Goal: Download file/media

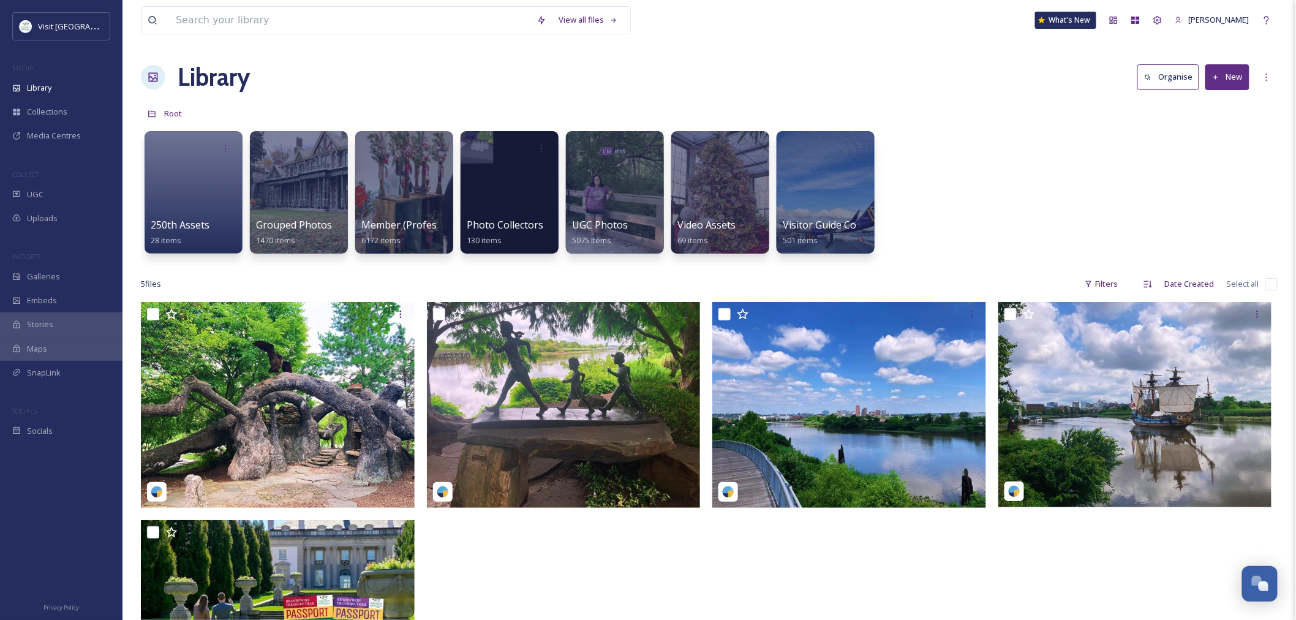
scroll to position [871, 0]
click at [368, 190] on div at bounding box center [404, 192] width 100 height 125
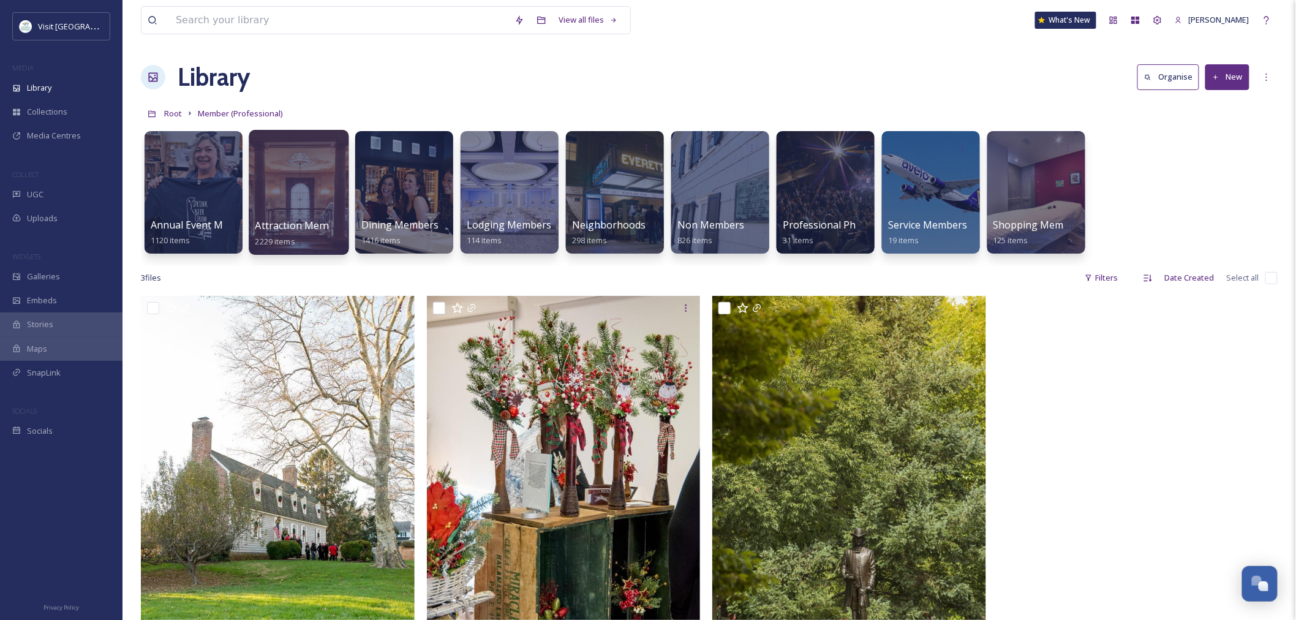
click at [286, 205] on div at bounding box center [299, 192] width 100 height 125
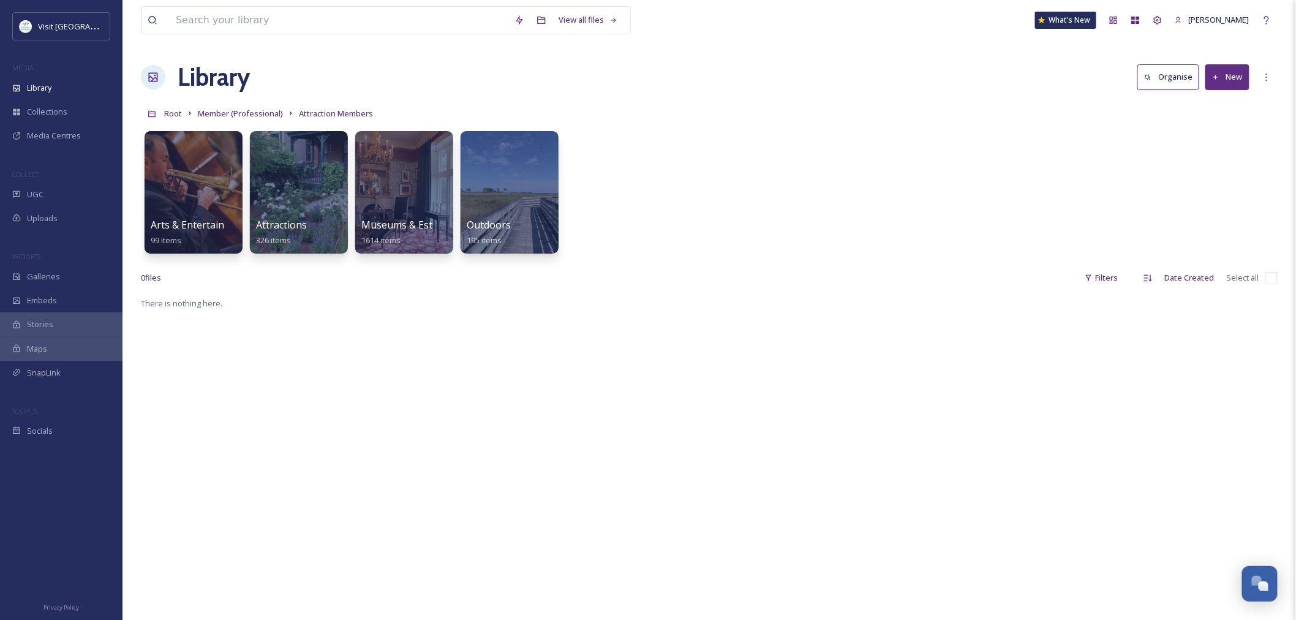
click at [286, 205] on div at bounding box center [299, 192] width 98 height 123
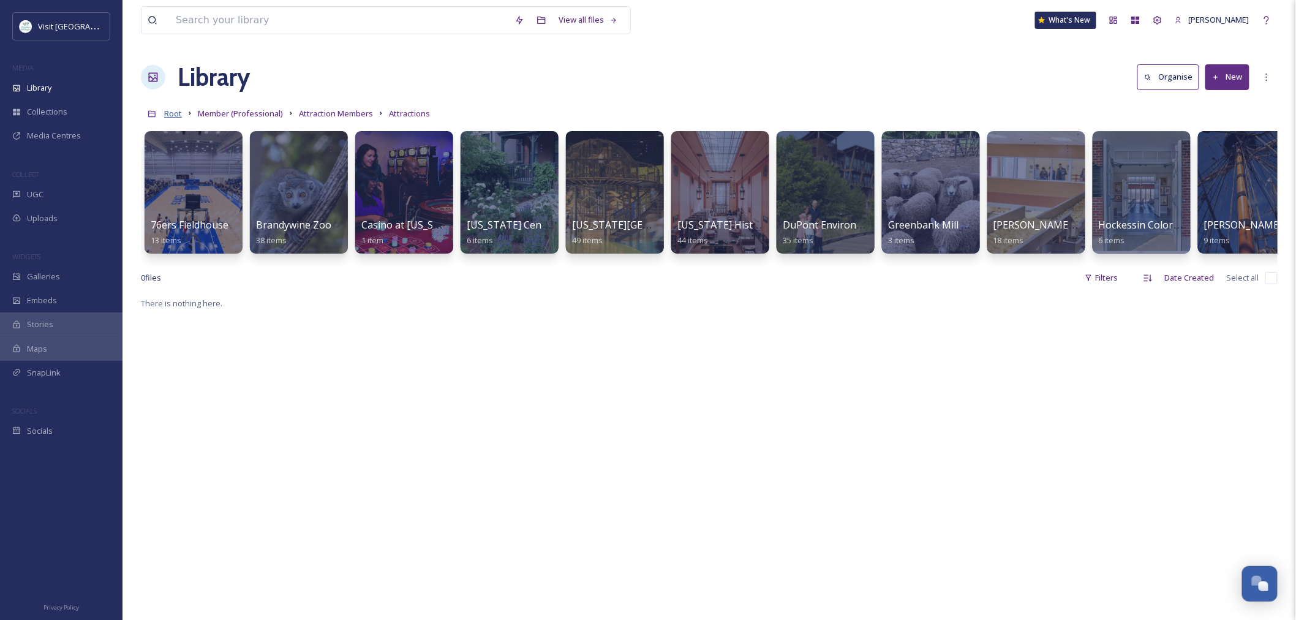
click at [178, 112] on span "Root" at bounding box center [173, 113] width 18 height 11
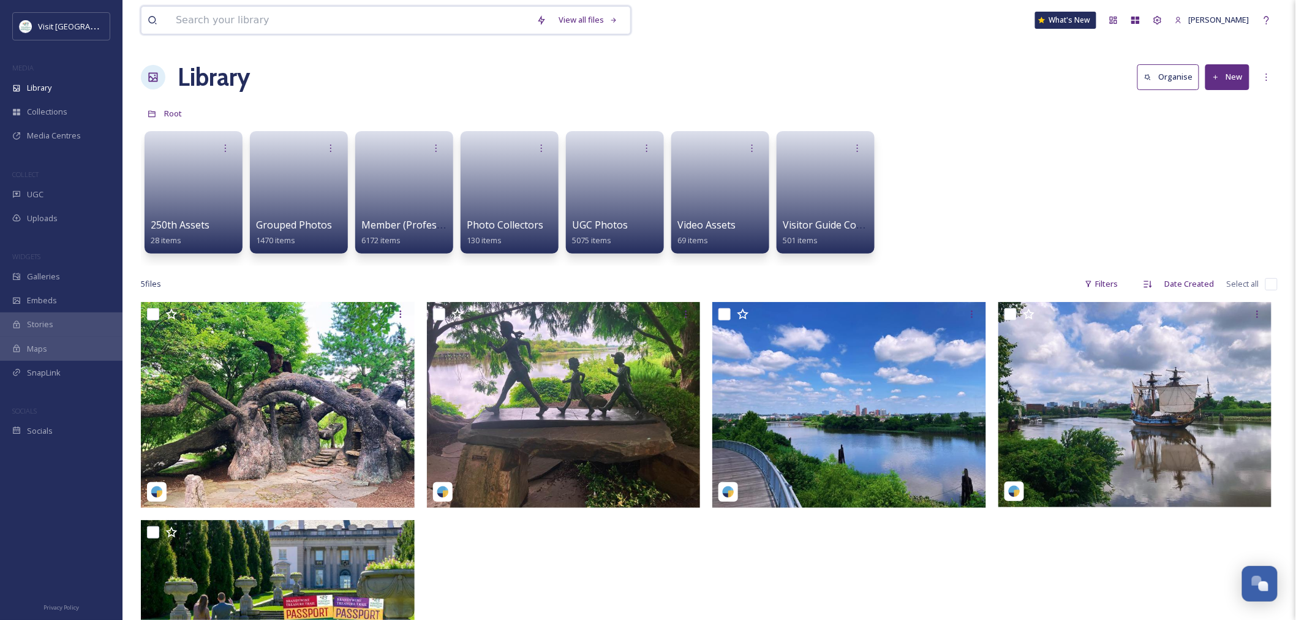
click at [257, 22] on input at bounding box center [350, 20] width 361 height 27
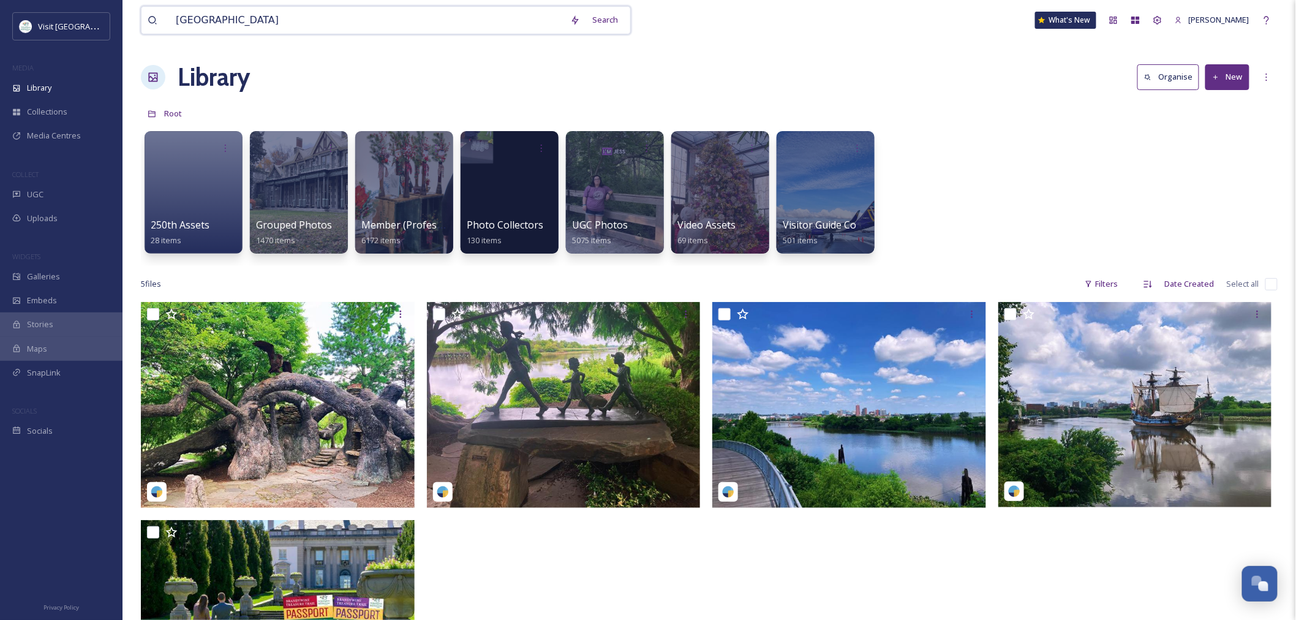
type input "[GEOGRAPHIC_DATA][US_STATE]"
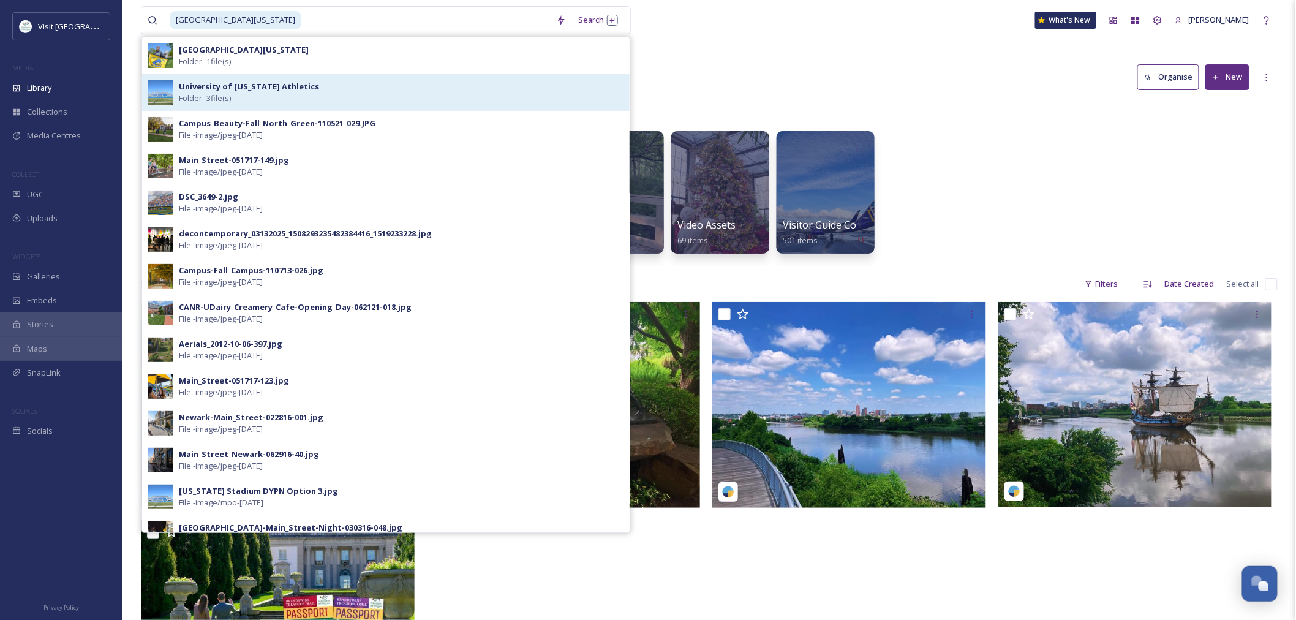
click at [235, 94] on div "University of [US_STATE] Athletics Folder - 3 file(s)" at bounding box center [401, 92] width 445 height 23
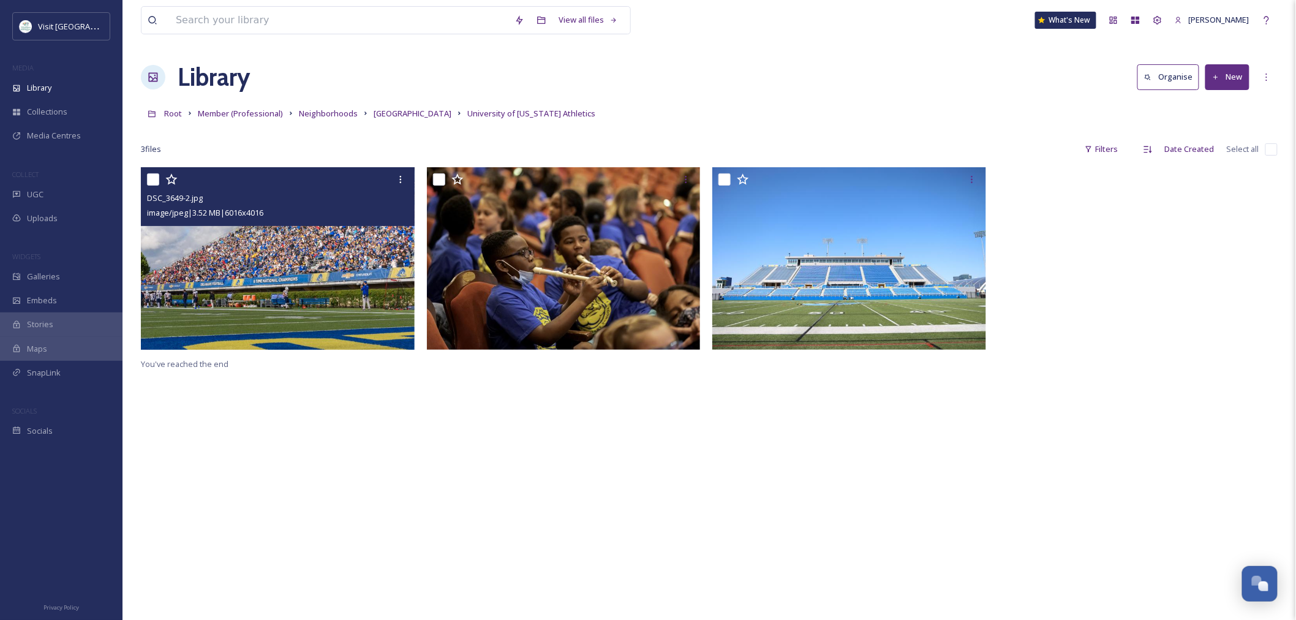
click at [148, 180] on input "checkbox" at bounding box center [153, 179] width 12 height 12
checkbox input "true"
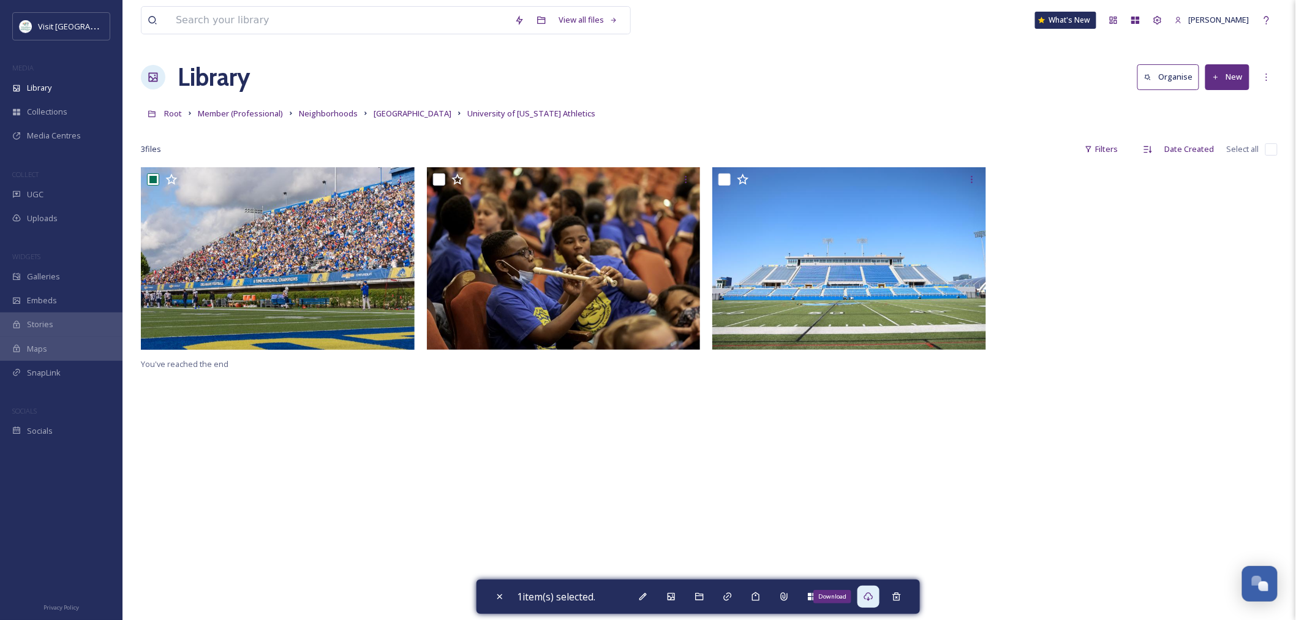
click at [868, 597] on icon at bounding box center [869, 596] width 9 height 9
click at [452, 115] on span "[GEOGRAPHIC_DATA]" at bounding box center [413, 113] width 78 height 11
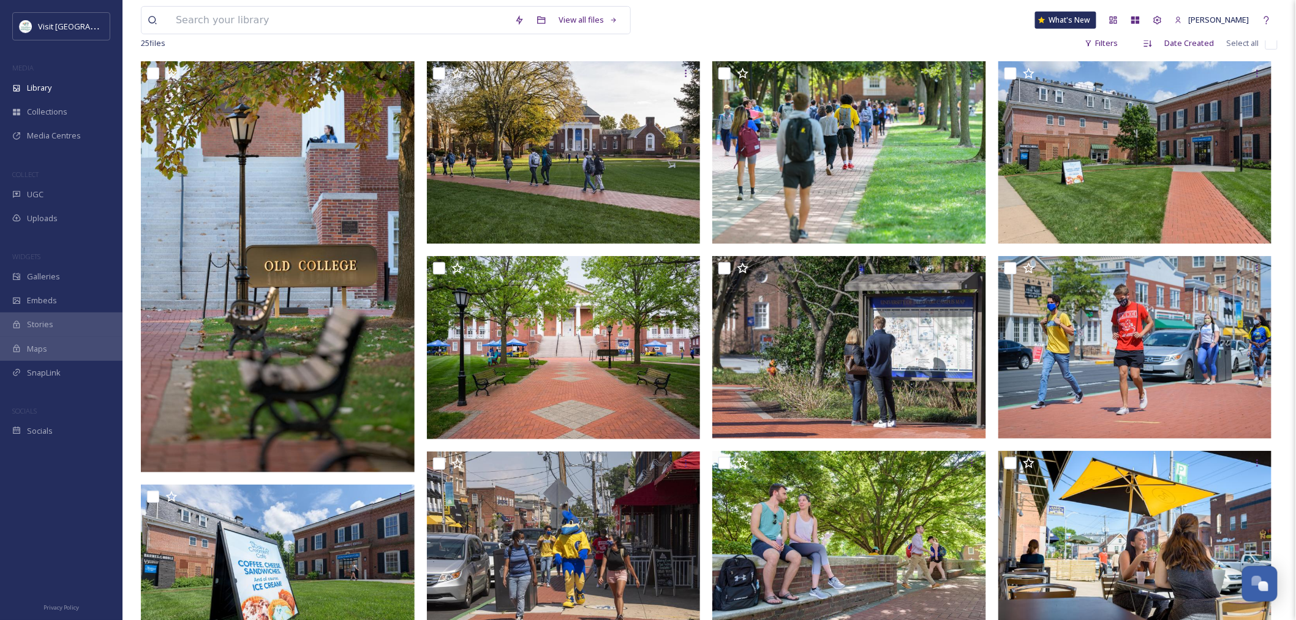
scroll to position [211, 0]
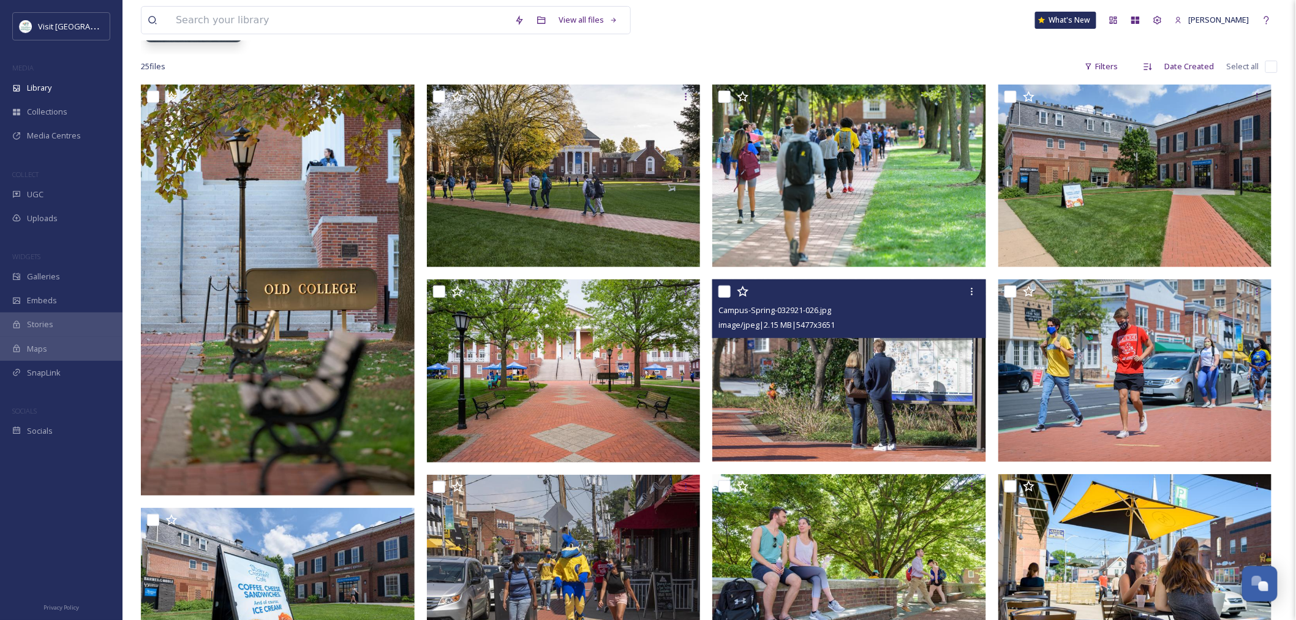
click at [723, 290] on input "checkbox" at bounding box center [725, 292] width 12 height 12
checkbox input "true"
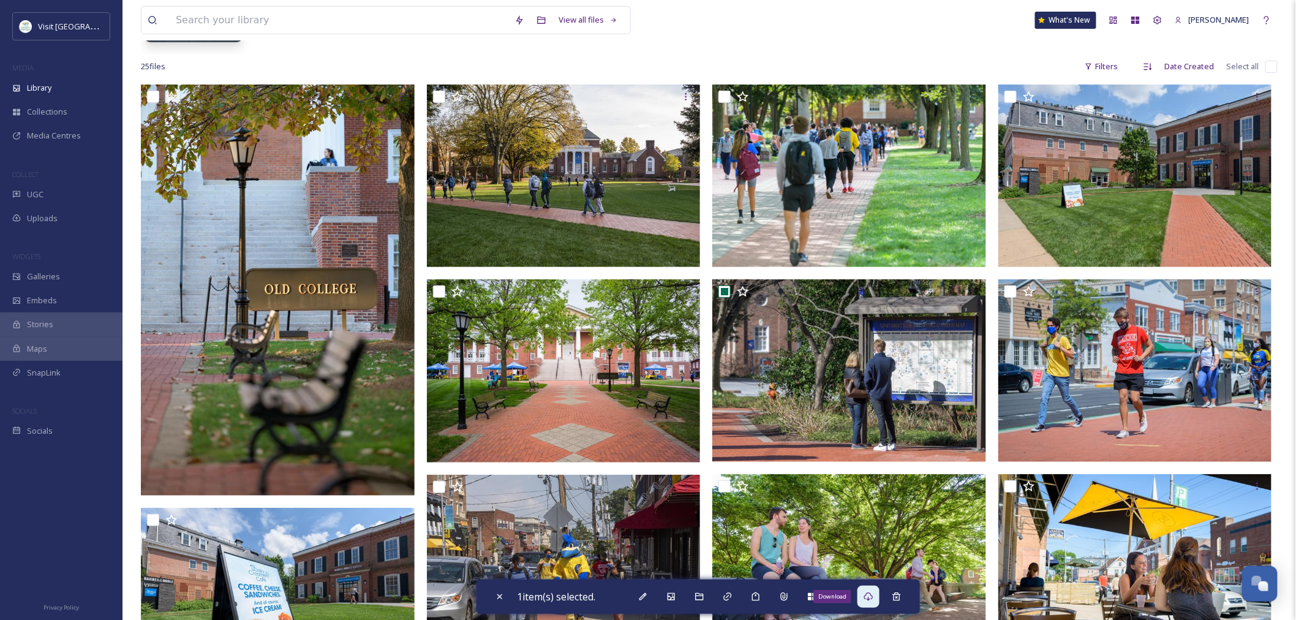
click at [862, 597] on div "Download" at bounding box center [869, 597] width 22 height 22
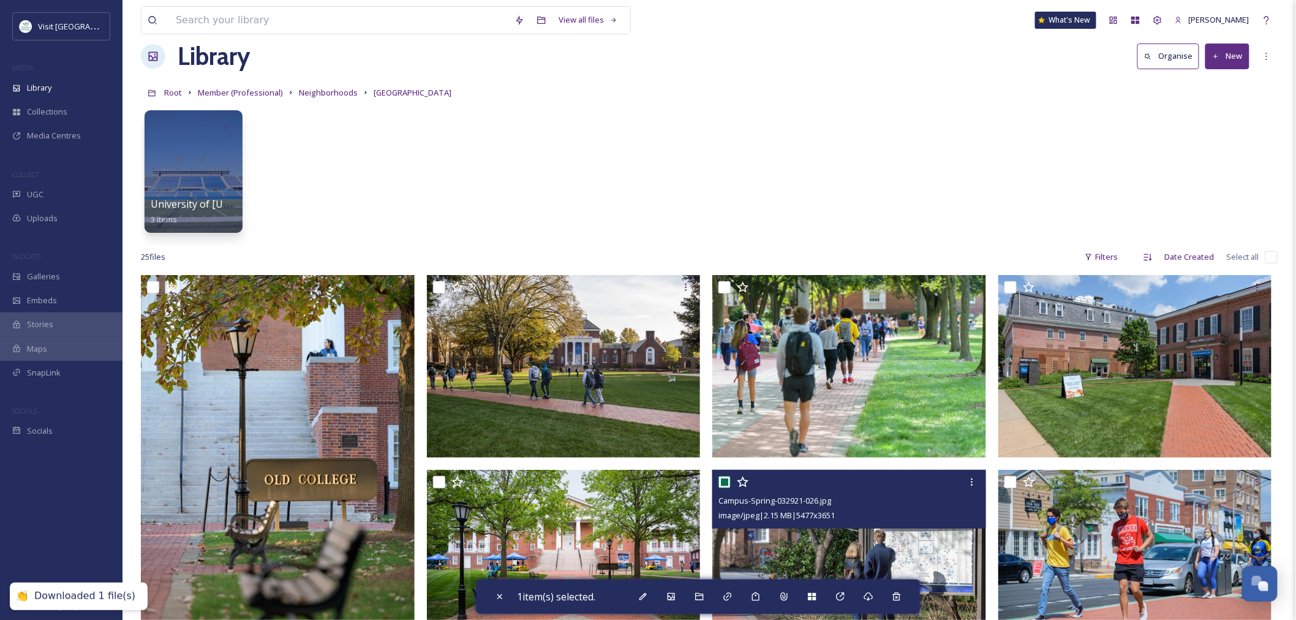
scroll to position [7, 0]
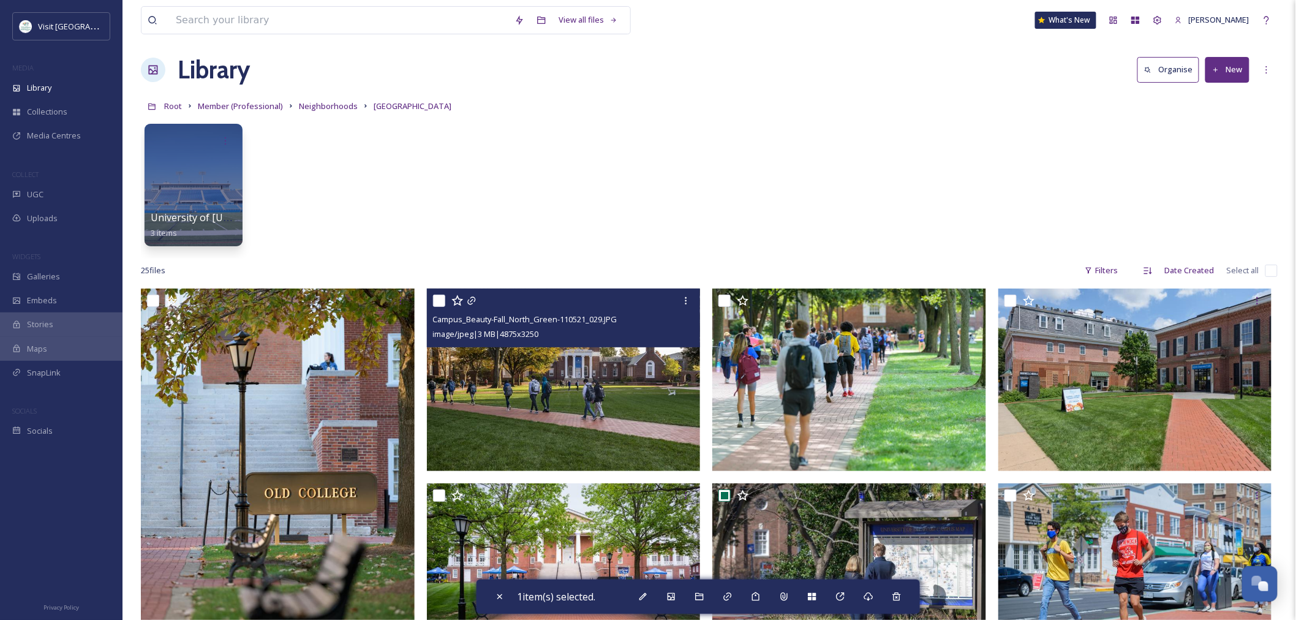
click at [444, 301] on input "checkbox" at bounding box center [439, 301] width 12 height 12
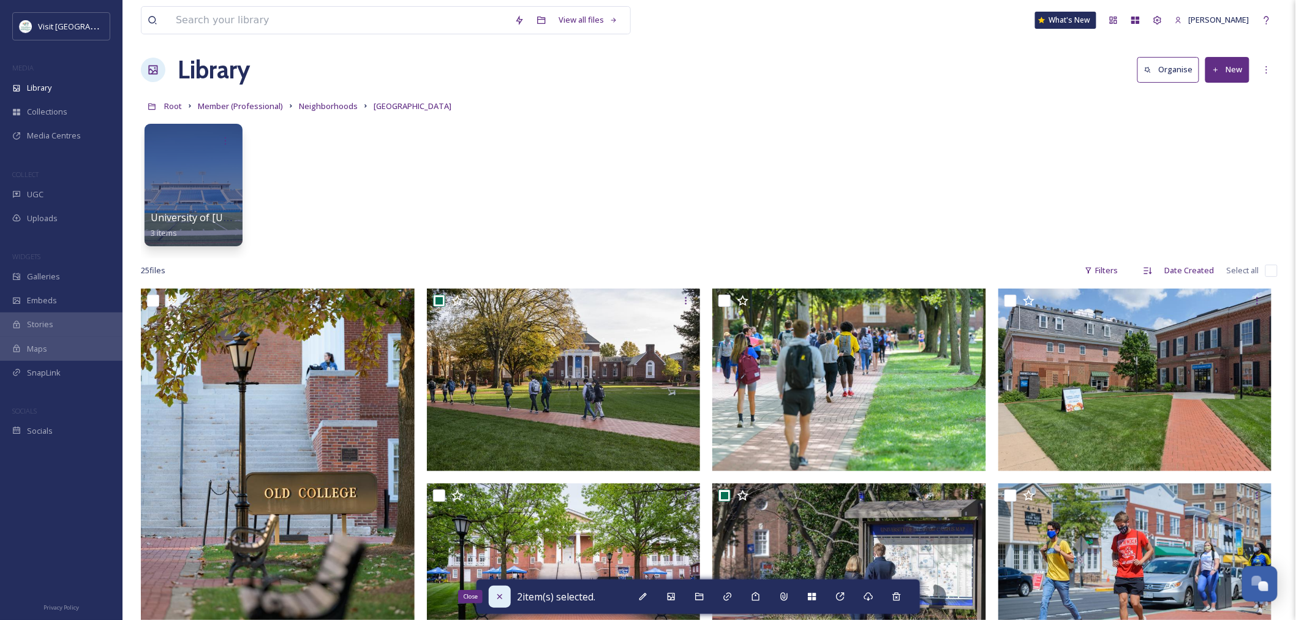
click at [505, 599] on div "Close" at bounding box center [500, 597] width 22 height 22
checkbox input "false"
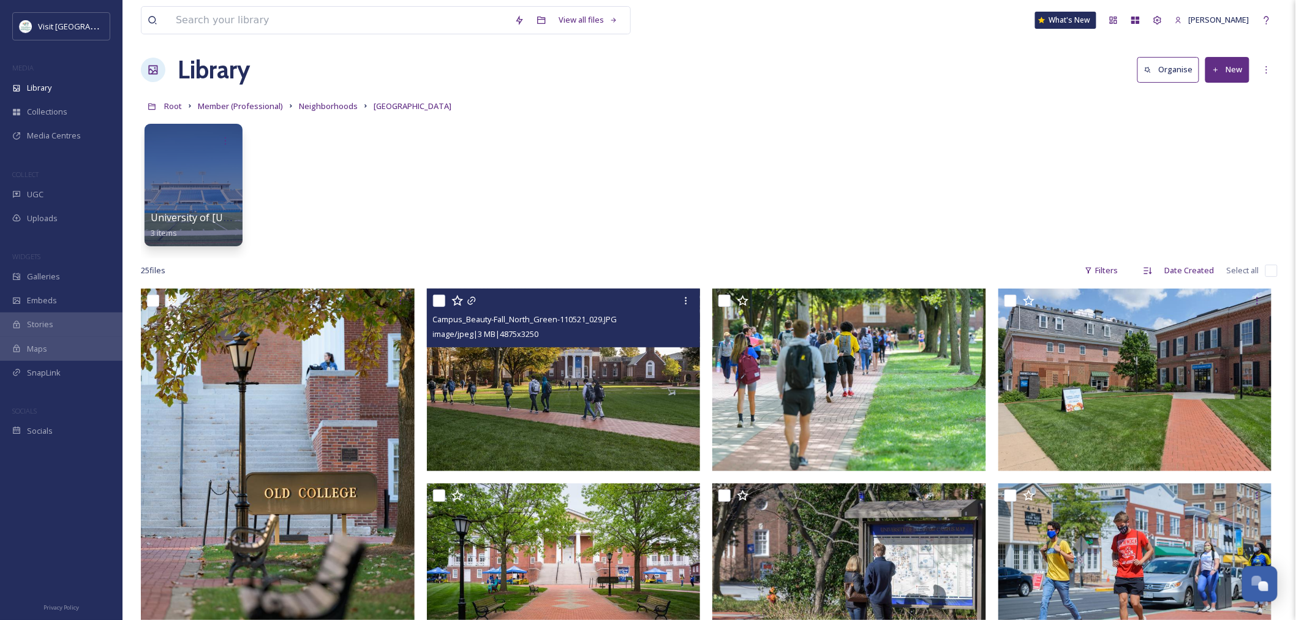
click at [434, 297] on input "checkbox" at bounding box center [439, 301] width 12 height 12
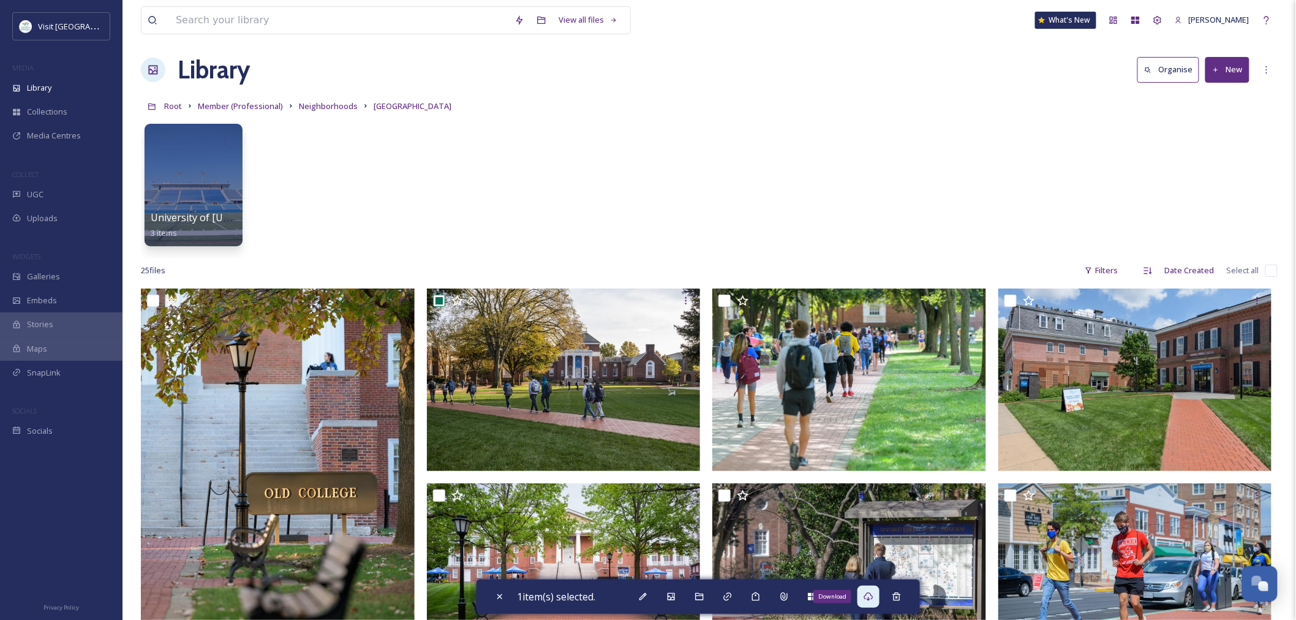
click at [871, 596] on icon at bounding box center [869, 597] width 10 height 10
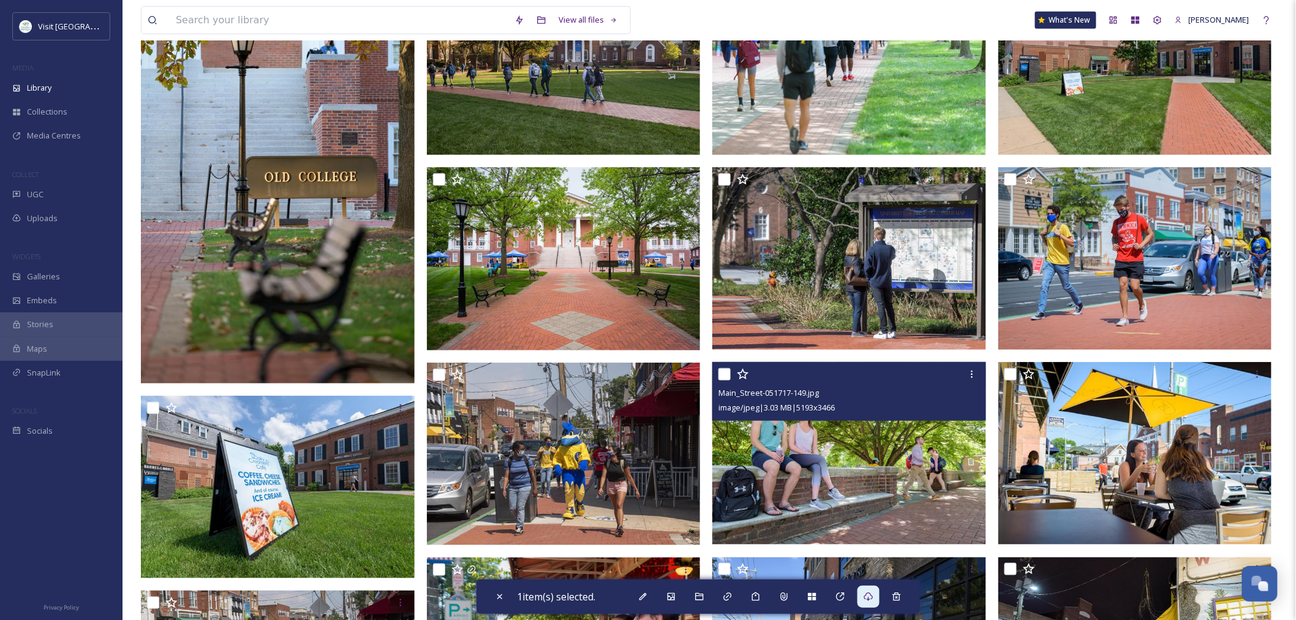
scroll to position [347, 0]
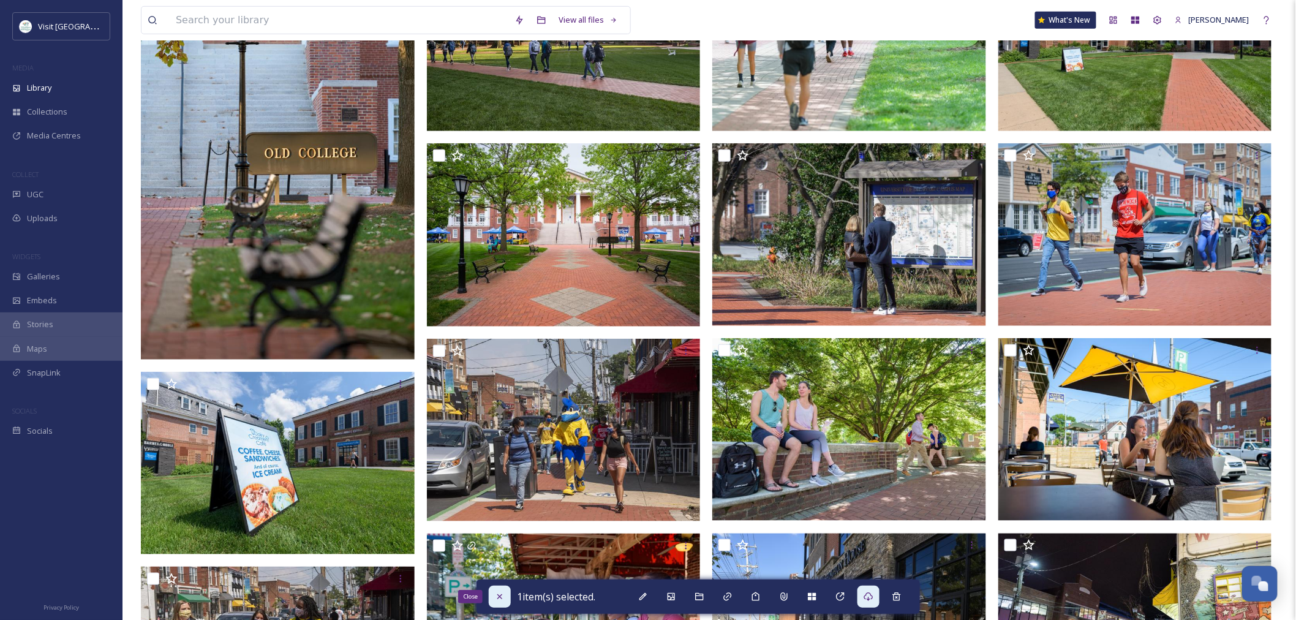
drag, startPoint x: 499, startPoint y: 596, endPoint x: 492, endPoint y: 591, distance: 8.3
click at [499, 596] on icon at bounding box center [500, 596] width 5 height 5
checkbox input "false"
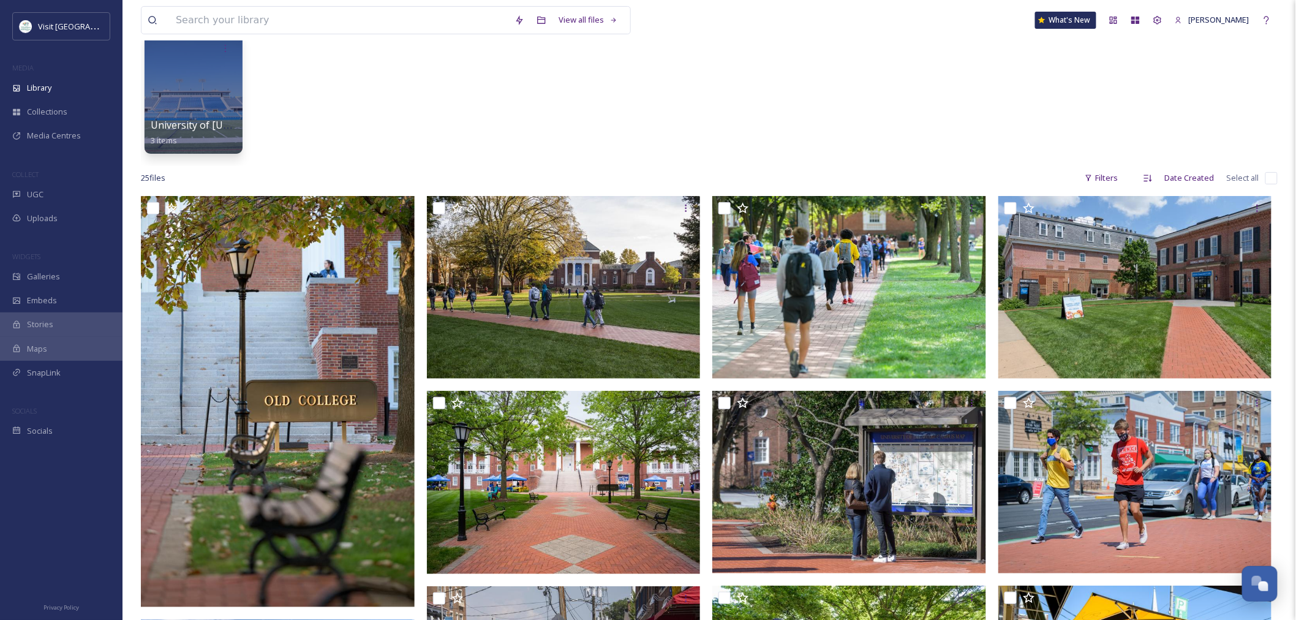
scroll to position [204, 0]
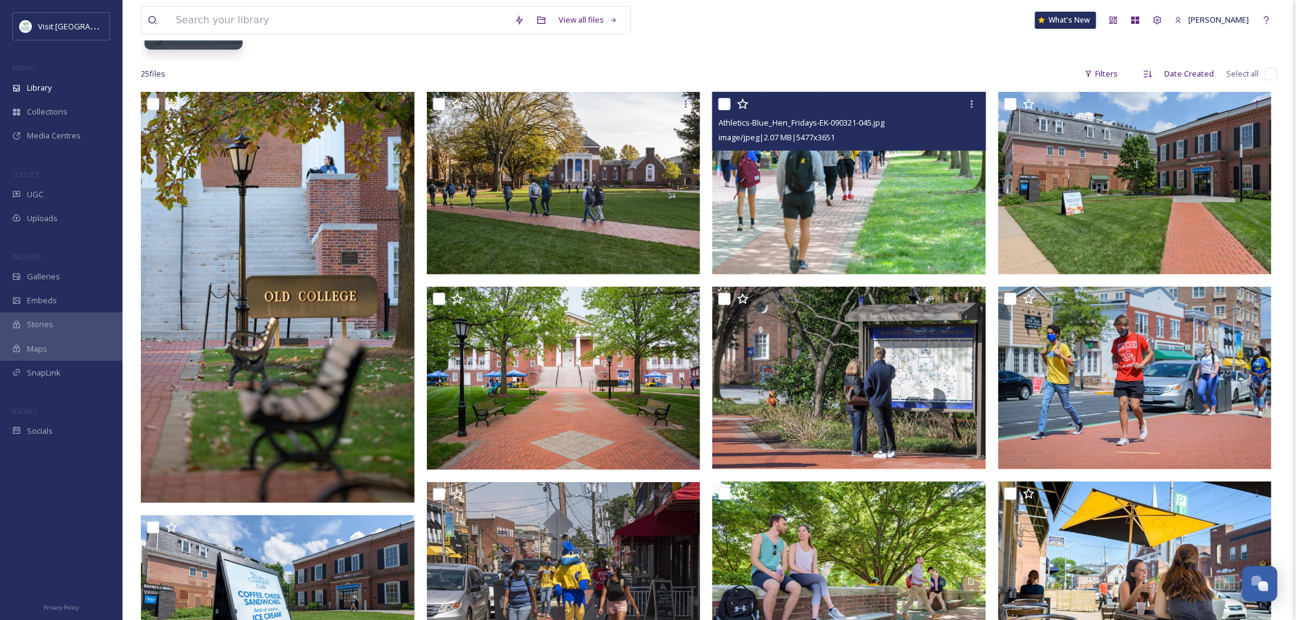
click at [725, 105] on input "checkbox" at bounding box center [725, 104] width 12 height 12
checkbox input "true"
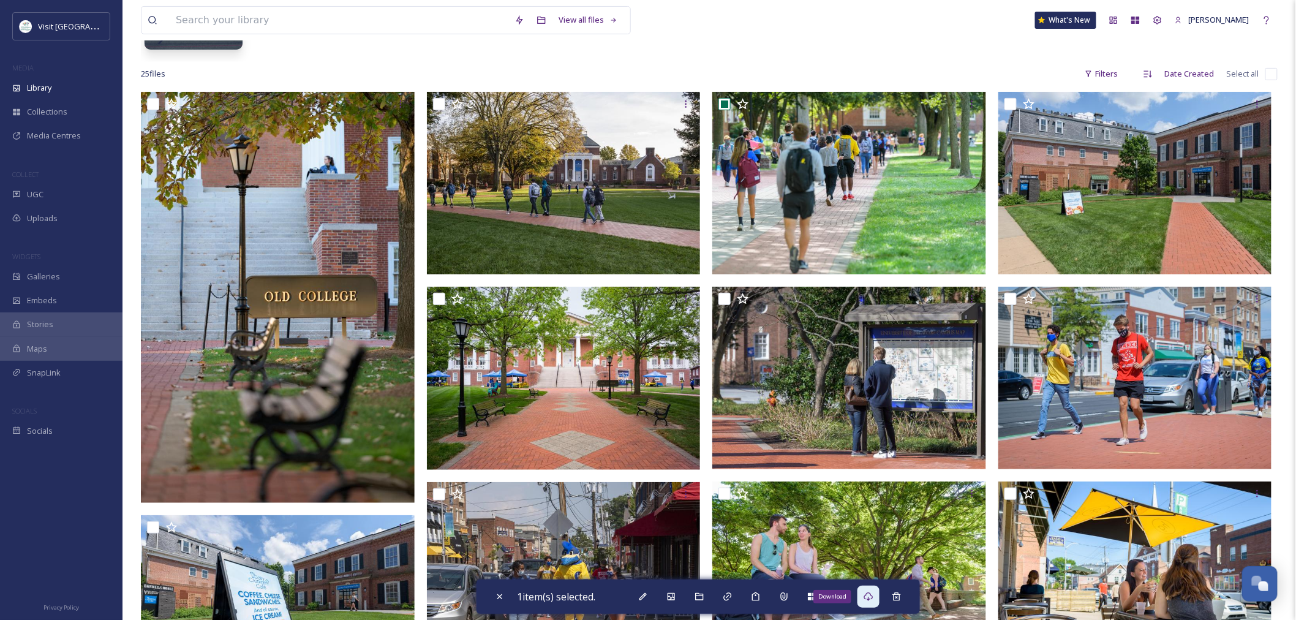
click at [864, 592] on div "Download" at bounding box center [869, 597] width 22 height 22
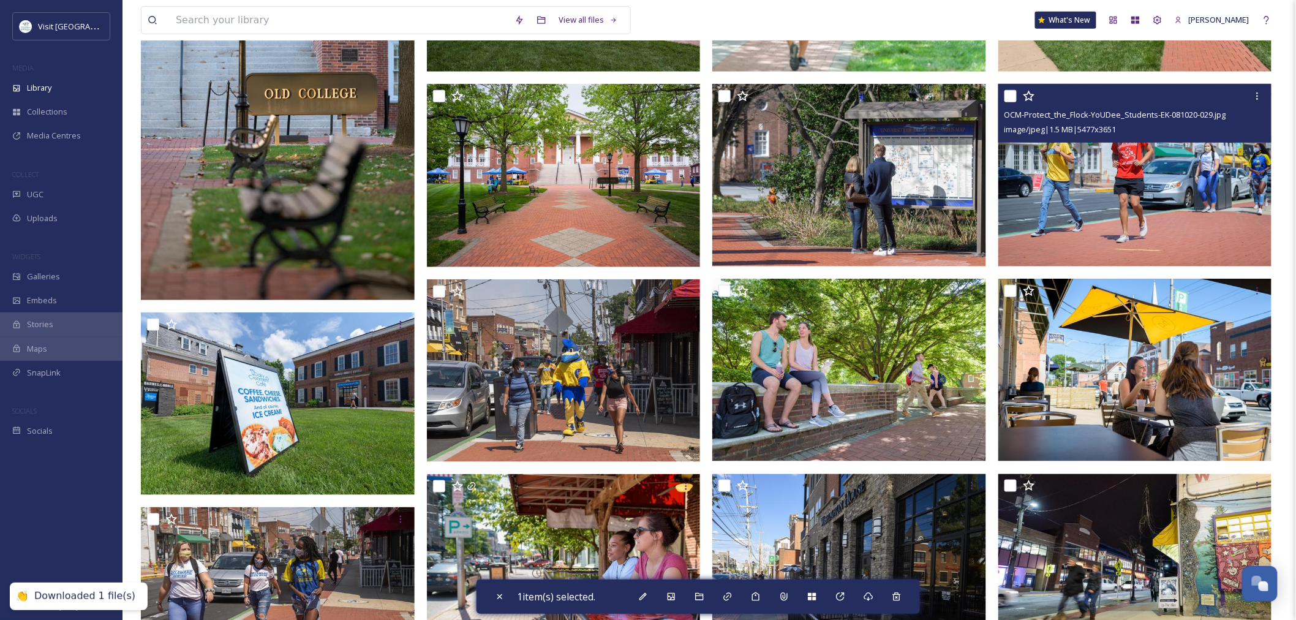
scroll to position [408, 0]
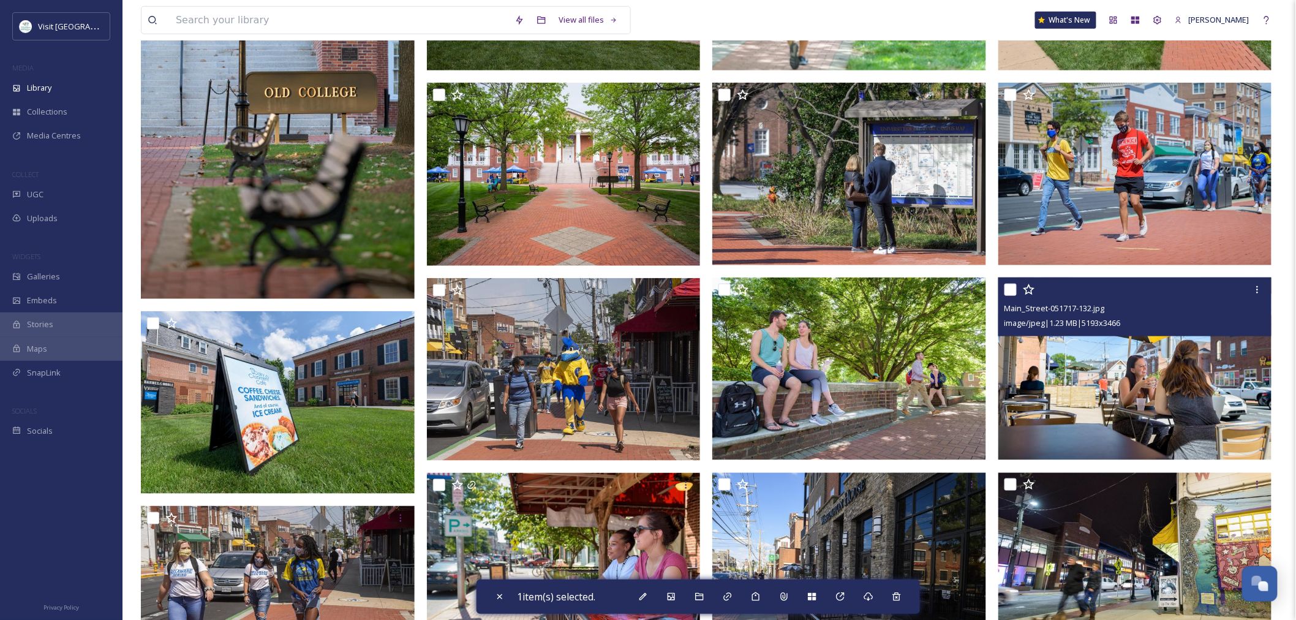
click at [1010, 291] on input "checkbox" at bounding box center [1011, 290] width 12 height 12
checkbox input "true"
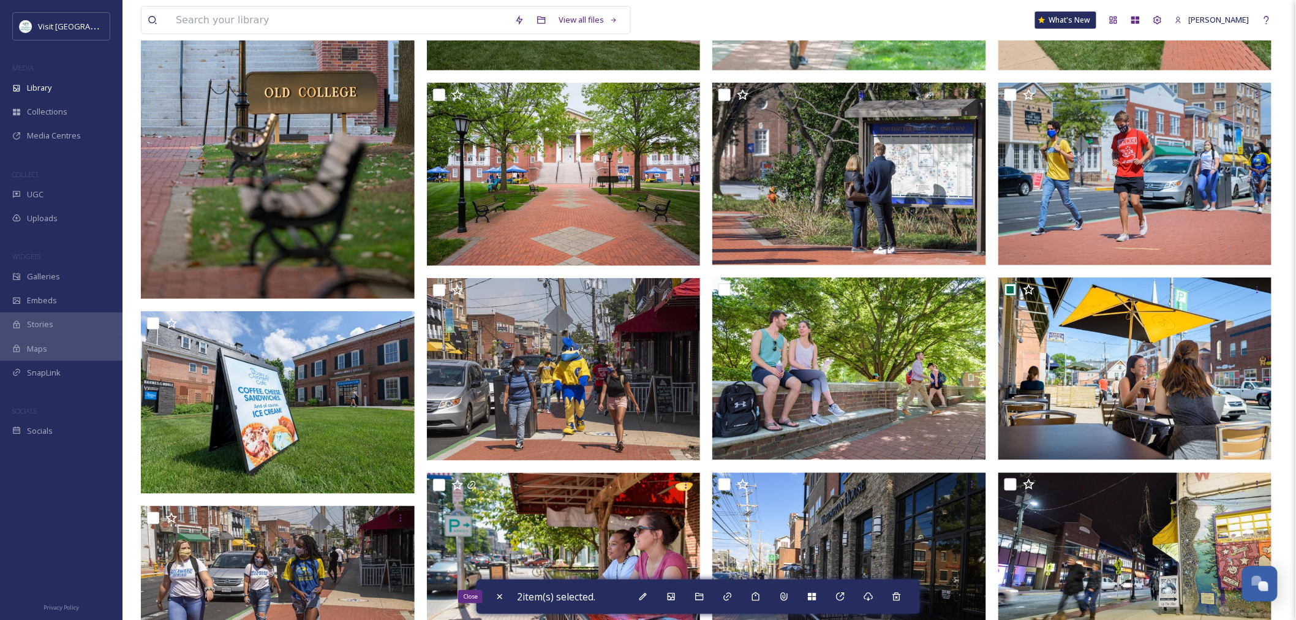
click at [505, 598] on div "Close" at bounding box center [500, 597] width 22 height 22
checkbox input "false"
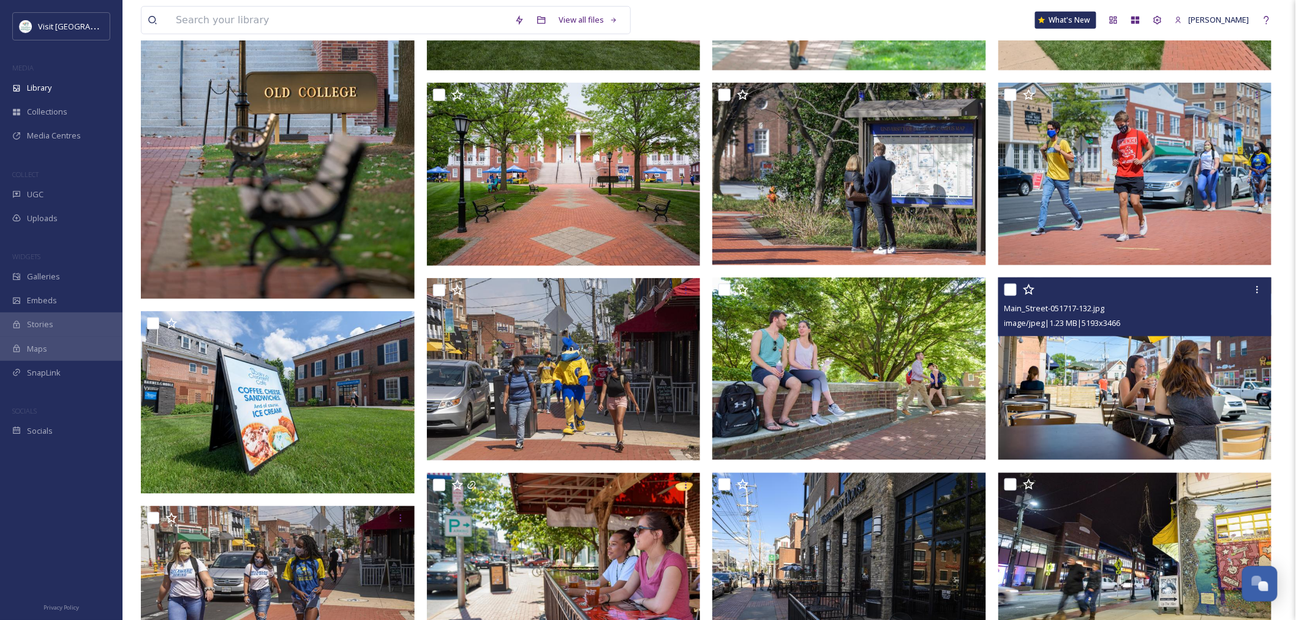
click at [1013, 285] on input "checkbox" at bounding box center [1011, 290] width 12 height 12
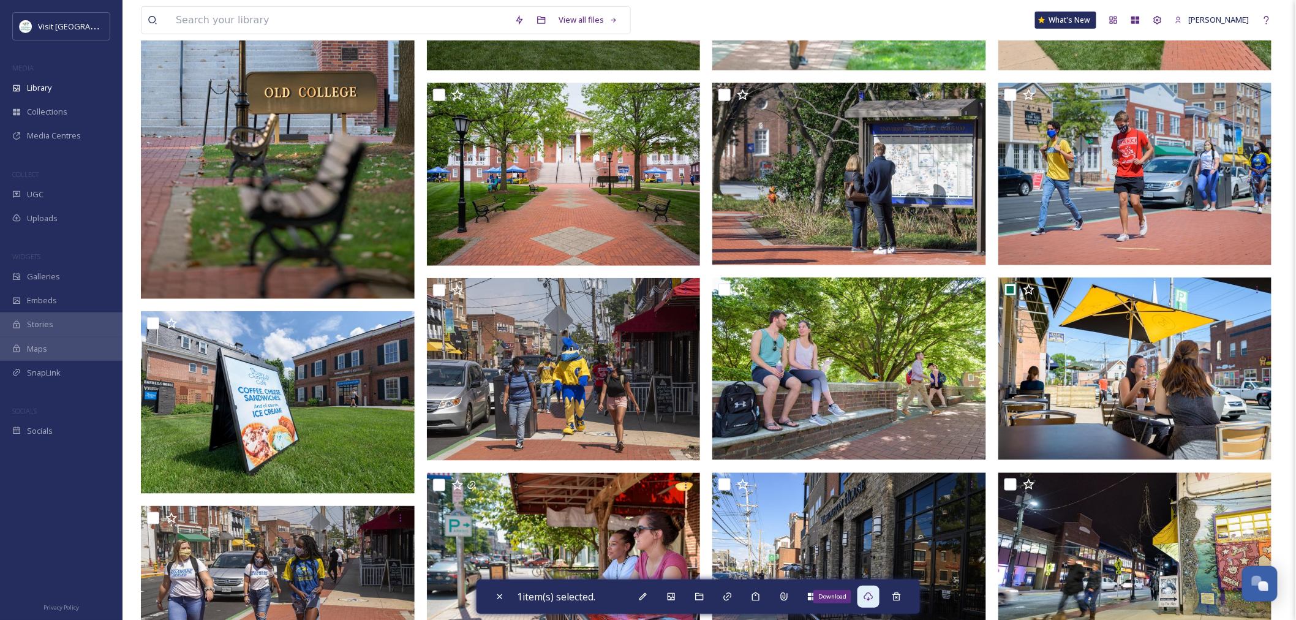
click at [879, 598] on div "Download" at bounding box center [869, 597] width 22 height 22
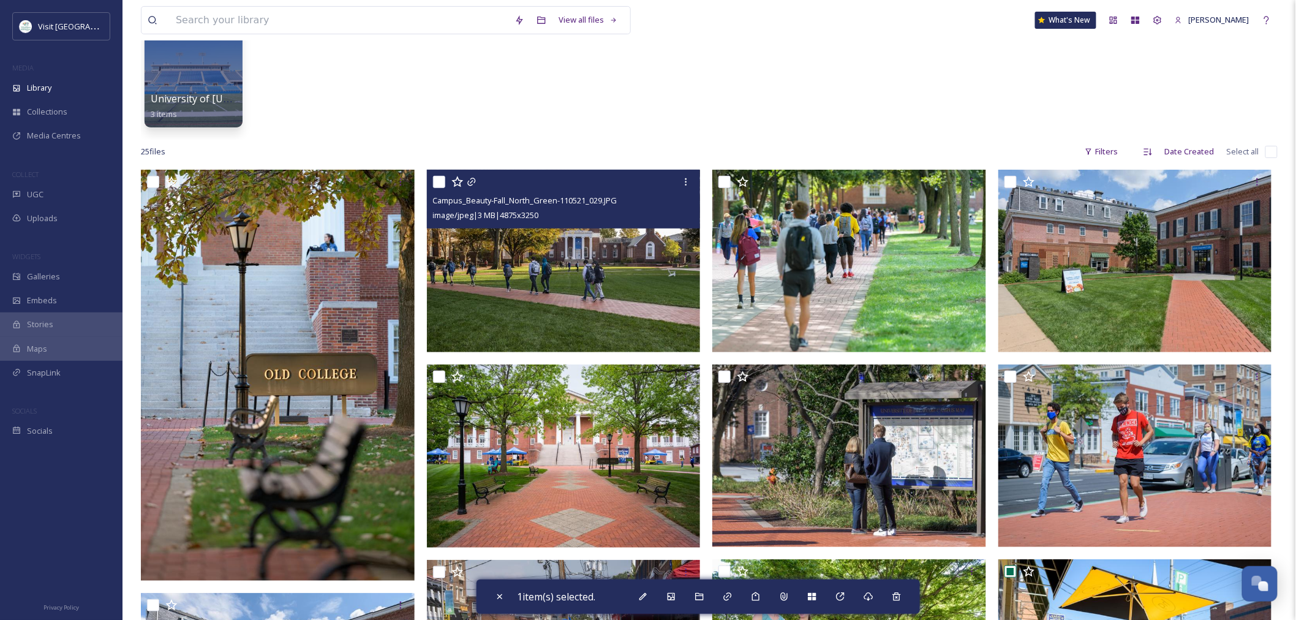
scroll to position [0, 0]
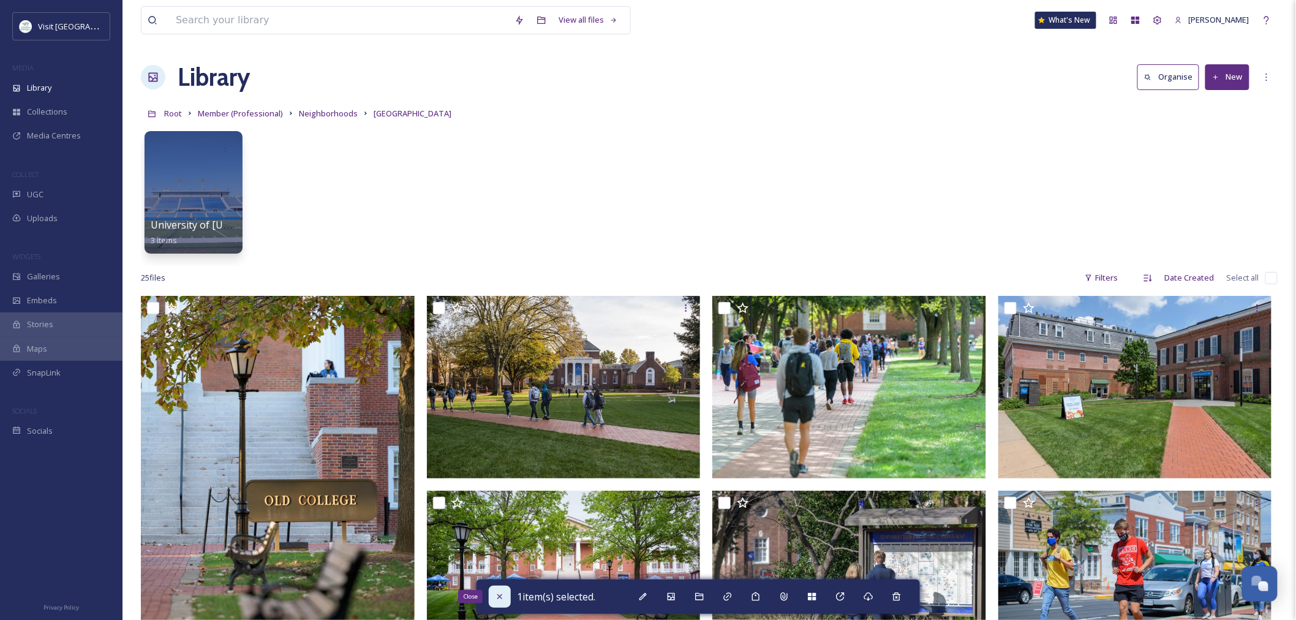
click at [504, 601] on icon at bounding box center [500, 597] width 10 height 10
checkbox input "false"
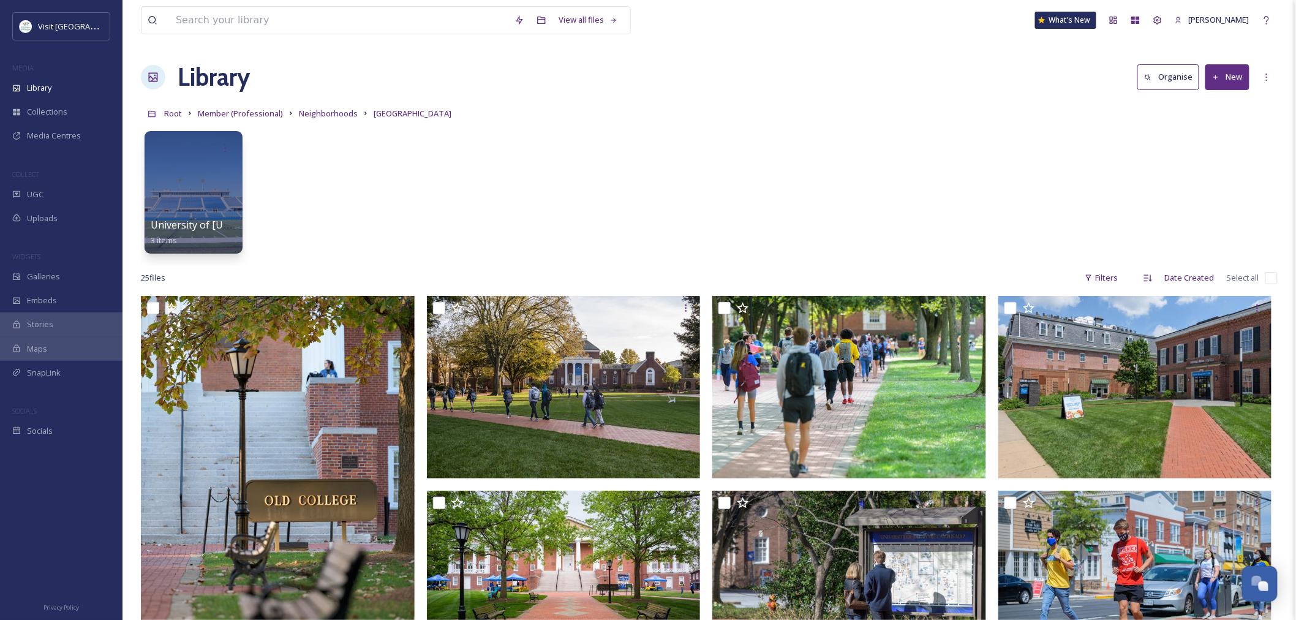
click at [403, 229] on div "University of [US_STATE] Athletics 3 items" at bounding box center [709, 195] width 1137 height 141
drag, startPoint x: 602, startPoint y: 155, endPoint x: 604, endPoint y: 148, distance: 7.6
click at [602, 154] on div "University of [US_STATE] Athletics 3 items" at bounding box center [709, 195] width 1137 height 141
click at [172, 113] on span "Root" at bounding box center [173, 113] width 18 height 11
